Goal: Information Seeking & Learning: Understand process/instructions

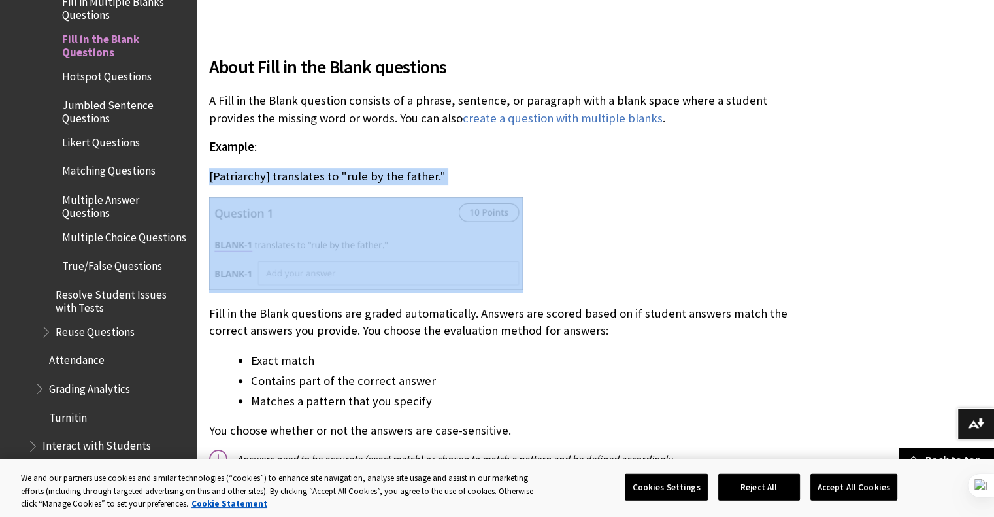
drag, startPoint x: 210, startPoint y: 175, endPoint x: 389, endPoint y: 263, distance: 199.8
click at [338, 283] on img at bounding box center [340, 283] width 10 height 30
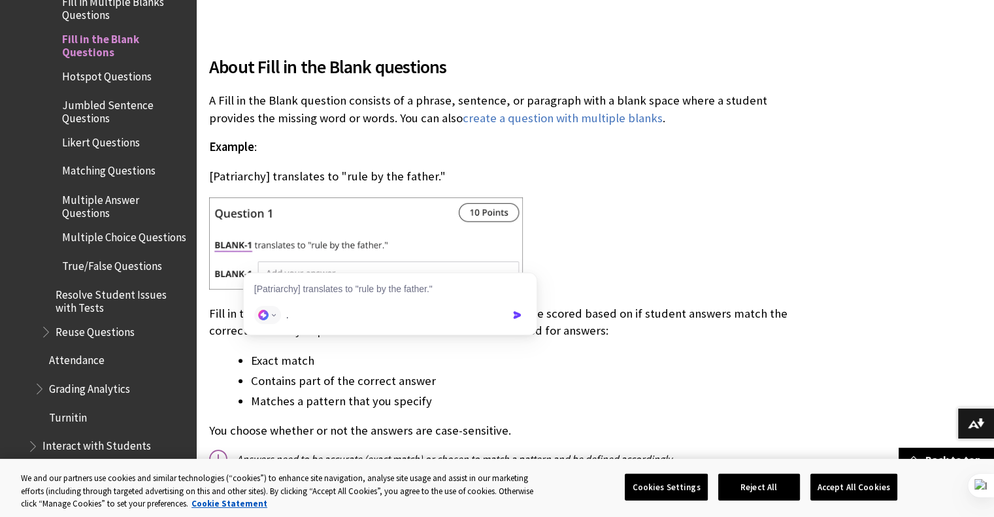
type input "."
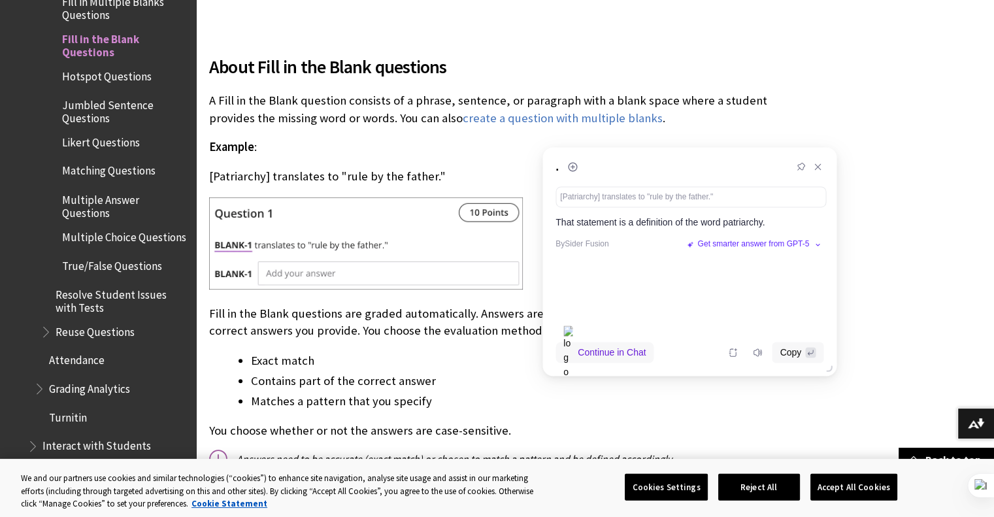
drag, startPoint x: 392, startPoint y: 181, endPoint x: 690, endPoint y: 161, distance: 299.2
click at [690, 161] on div "." at bounding box center [689, 167] width 294 height 39
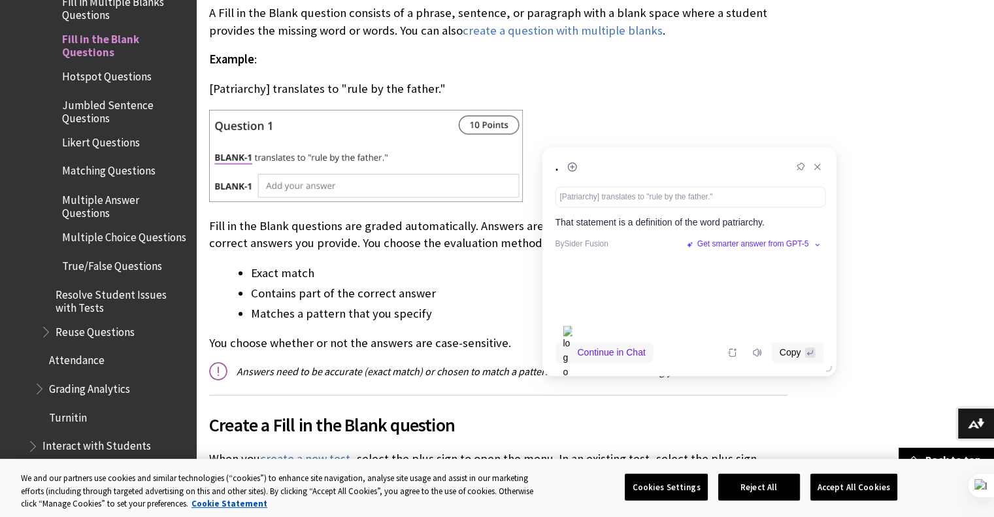
scroll to position [469, 0]
click at [261, 282] on ul "Exact match Contains part of the correct answer Matches a pattern that you spec…" at bounding box center [498, 292] width 578 height 59
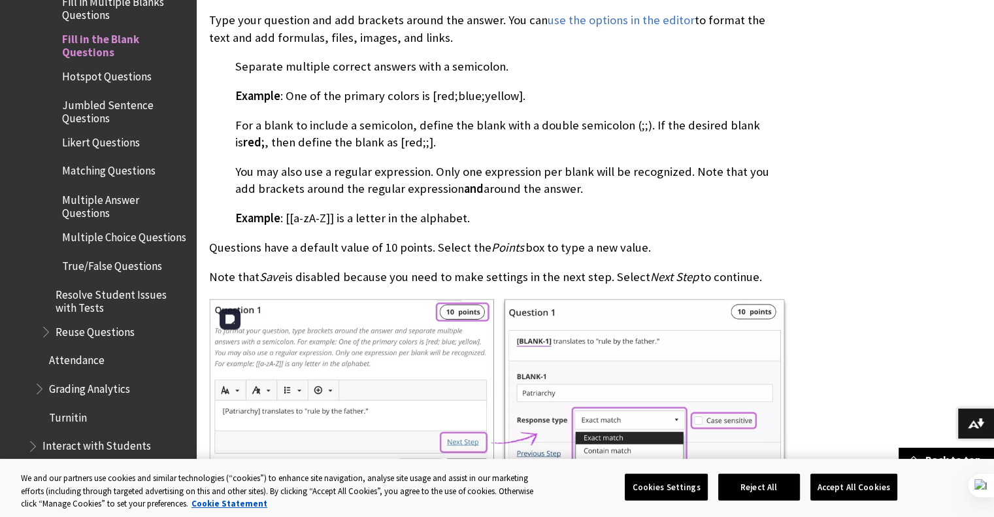
scroll to position [1352, 0]
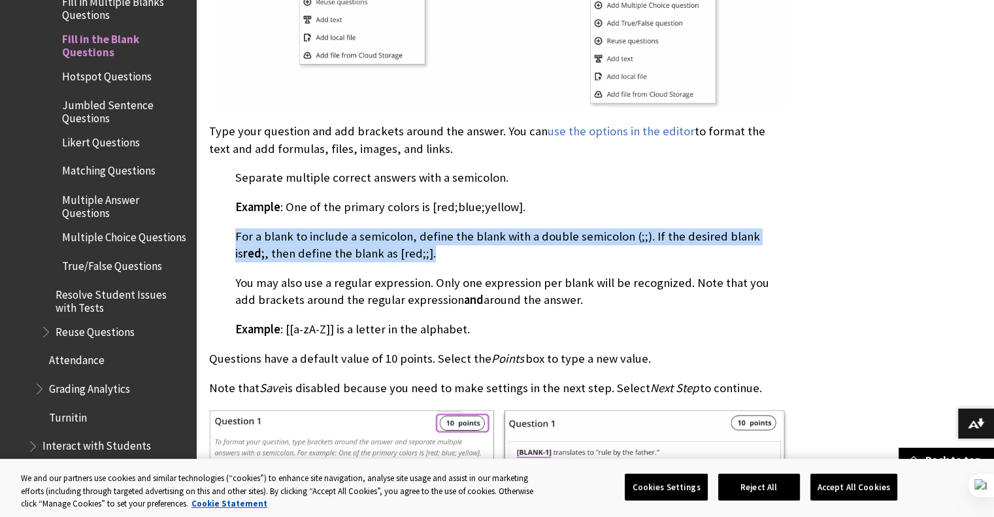
drag, startPoint x: 235, startPoint y: 236, endPoint x: 400, endPoint y: 255, distance: 165.6
click at [400, 255] on p "For a blank to include a semicolon, define the blank with a double semicolon (;…" at bounding box center [498, 245] width 578 height 34
copy p "For a blank to include a semicolon, define the blank with a double semicolon (;…"
click at [220, 253] on p "For a blank to include a semicolon, define the blank with a double semicolon (;…" at bounding box center [498, 245] width 578 height 34
drag, startPoint x: 237, startPoint y: 232, endPoint x: 395, endPoint y: 256, distance: 159.9
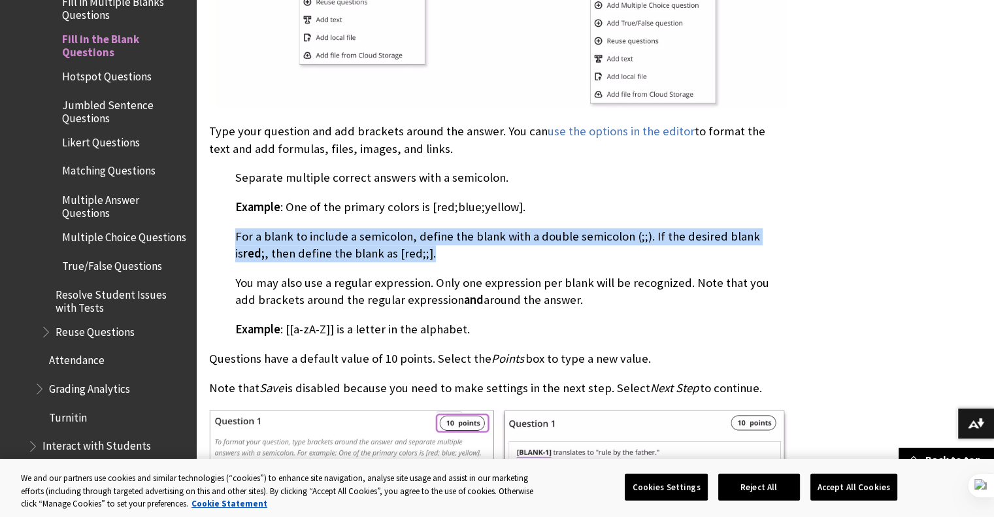
click at [395, 256] on p "For a blank to include a semicolon, define the blank with a double semicolon (;…" at bounding box center [498, 245] width 578 height 34
drag, startPoint x: 235, startPoint y: 232, endPoint x: 396, endPoint y: 252, distance: 162.5
click at [396, 252] on p "For a blank to include a semicolon, define the blank with a double semicolon (;…" at bounding box center [498, 245] width 578 height 34
click at [348, 278] on button at bounding box center [346, 271] width 17 height 17
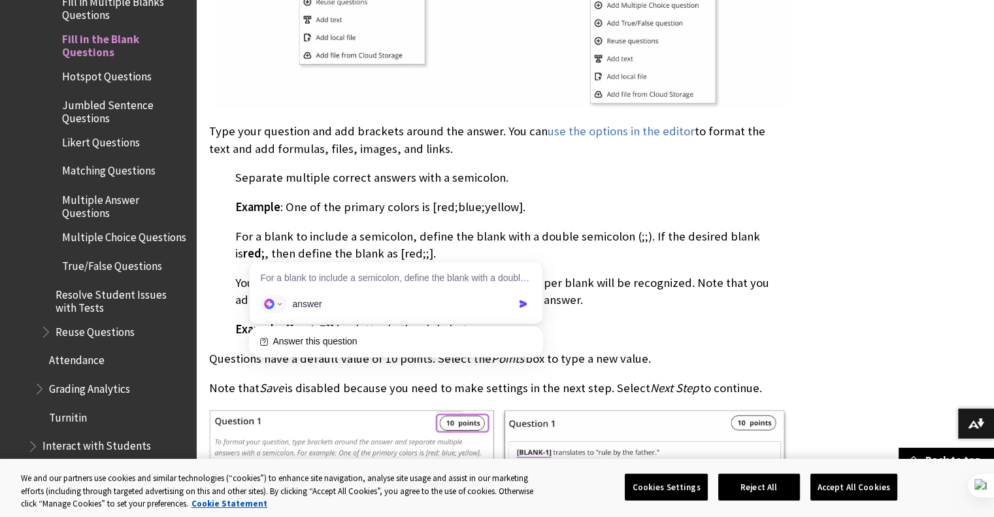
type input "answer"
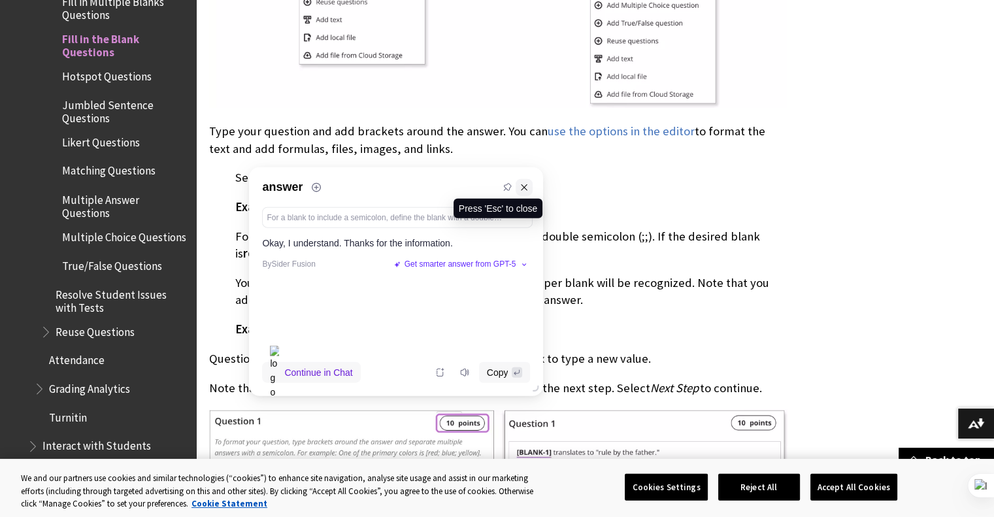
click at [523, 186] on icon at bounding box center [523, 186] width 9 height 9
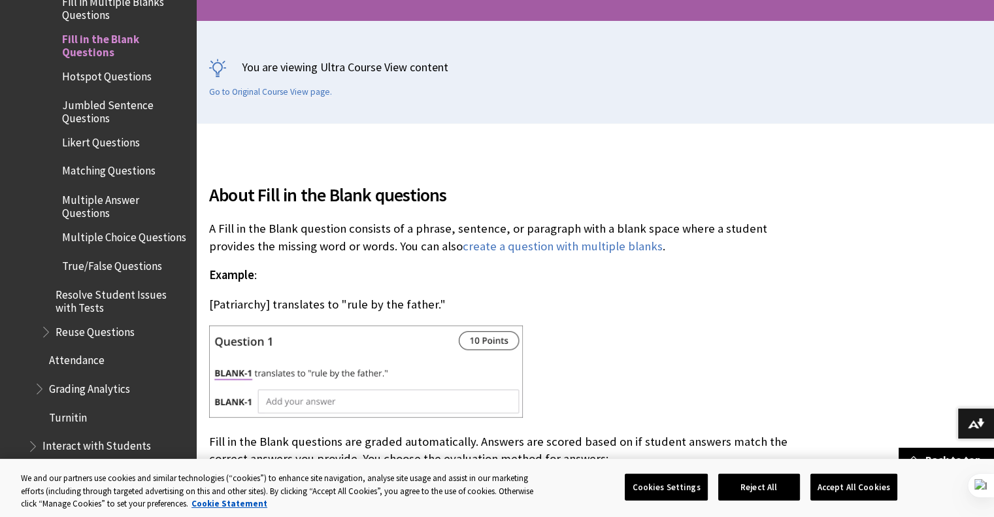
scroll to position [295, 0]
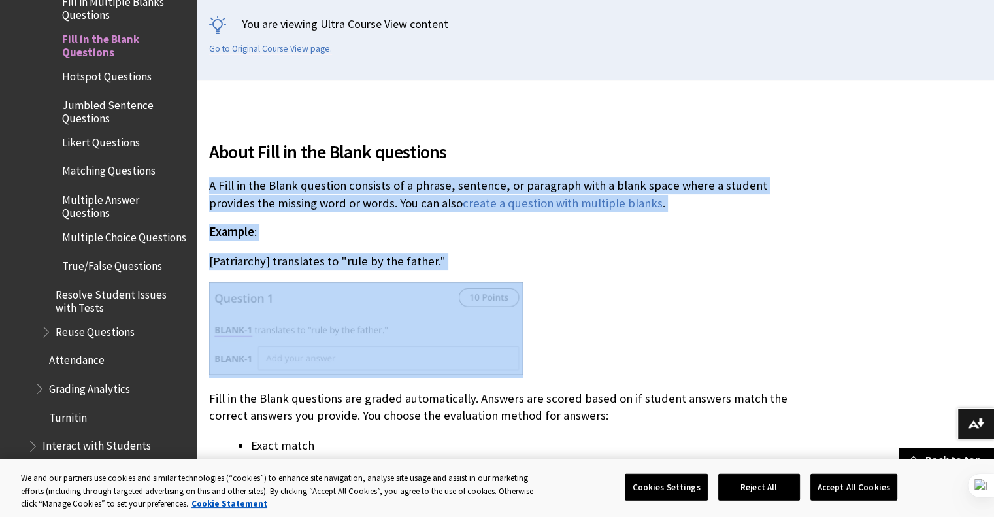
drag, startPoint x: 204, startPoint y: 178, endPoint x: 481, endPoint y: 357, distance: 329.8
click at [434, 378] on img at bounding box center [432, 378] width 10 height 30
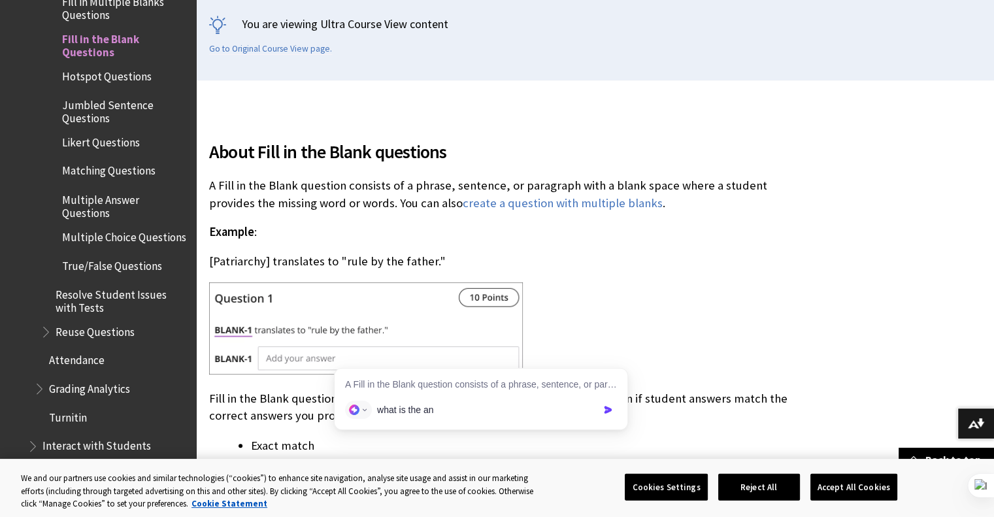
type input "what is the ans"
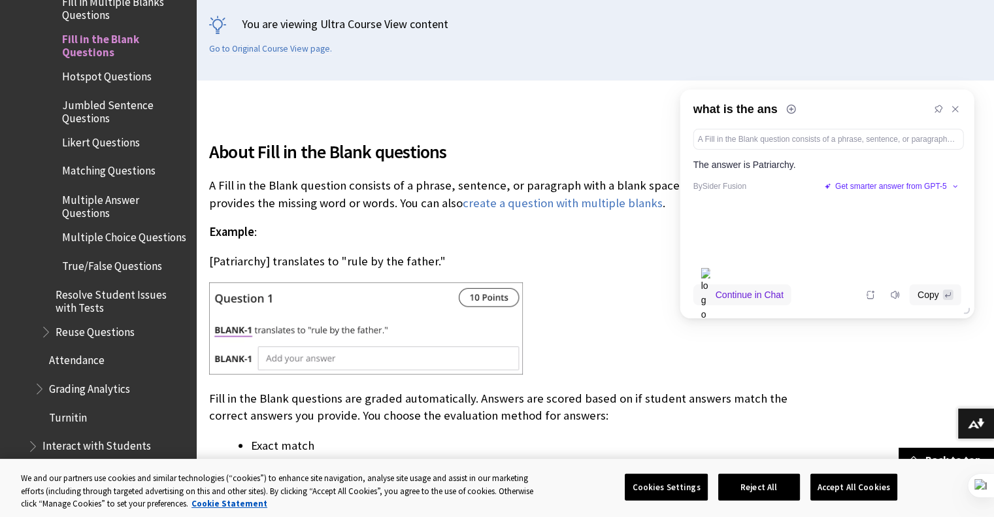
drag, startPoint x: 467, startPoint y: 180, endPoint x: 813, endPoint y: 103, distance: 354.2
click at [813, 103] on div "what is the ans" at bounding box center [827, 108] width 294 height 39
drag, startPoint x: 794, startPoint y: 164, endPoint x: 752, endPoint y: 167, distance: 41.9
click at [752, 167] on p "The answer is Patriarchy." at bounding box center [827, 164] width 268 height 15
click at [380, 357] on img at bounding box center [366, 328] width 314 height 92
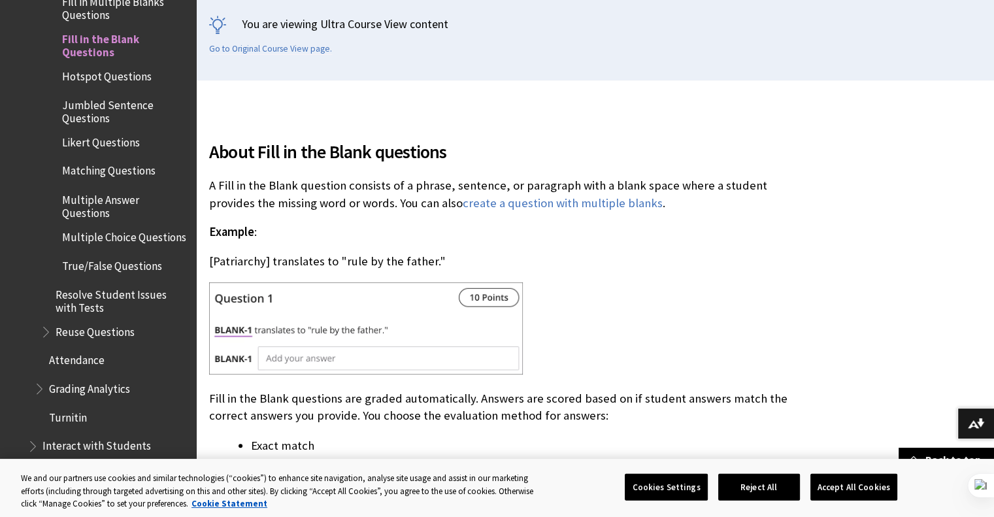
click at [347, 363] on img at bounding box center [366, 328] width 314 height 92
click at [309, 357] on img at bounding box center [366, 328] width 314 height 92
click at [280, 357] on img at bounding box center [366, 328] width 314 height 92
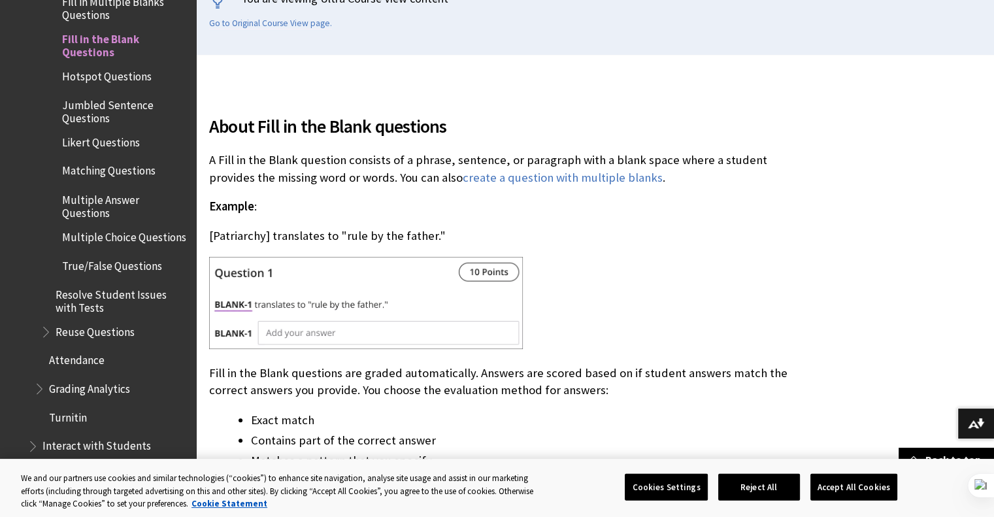
scroll to position [321, 0]
click at [478, 275] on img at bounding box center [366, 302] width 314 height 92
click at [272, 325] on img at bounding box center [366, 302] width 314 height 92
drag, startPoint x: 272, startPoint y: 325, endPoint x: 237, endPoint y: 338, distance: 36.8
click at [237, 338] on img at bounding box center [366, 302] width 314 height 92
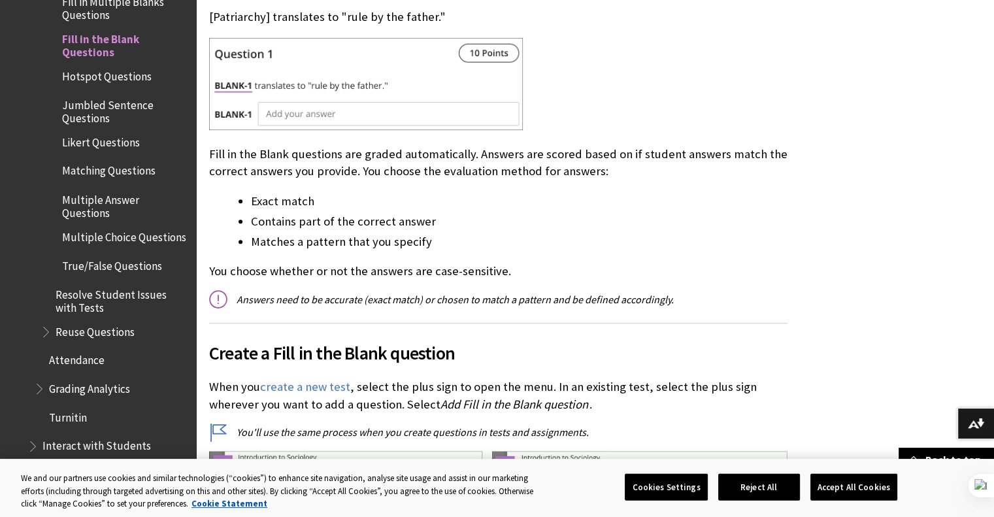
scroll to position [523, 0]
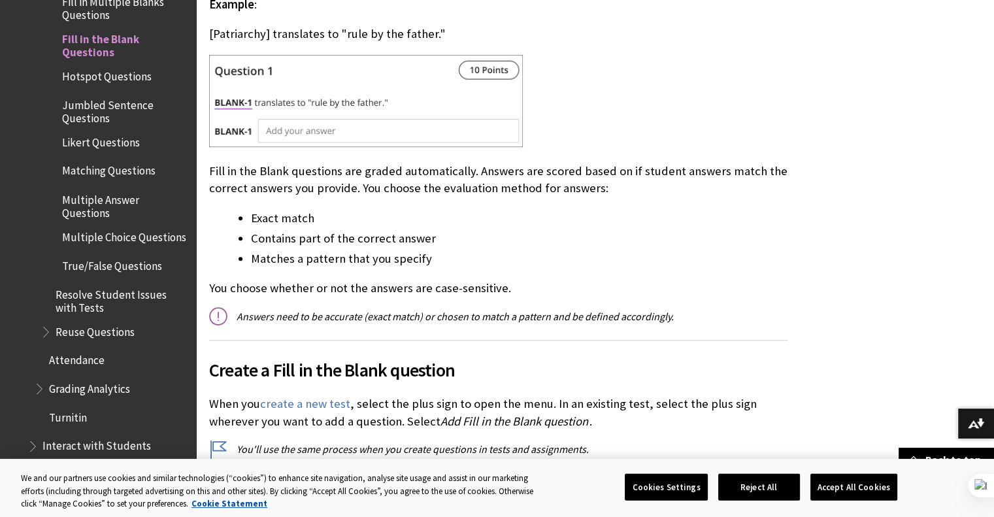
click at [299, 130] on img at bounding box center [366, 101] width 314 height 92
